Goal: Transaction & Acquisition: Download file/media

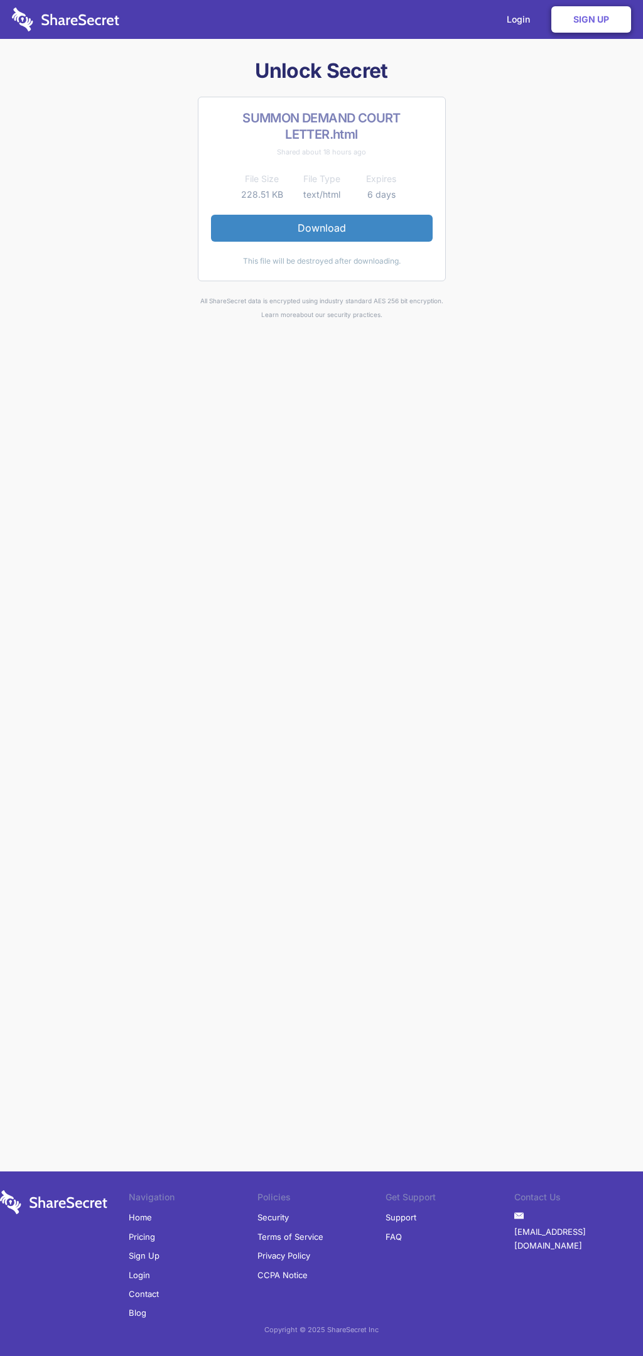
click at [321, 228] on link "Download" at bounding box center [322, 228] width 222 height 26
